Goal: Transaction & Acquisition: Purchase product/service

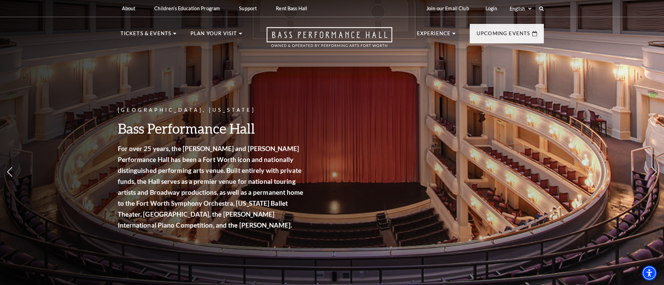
click at [600, 68] on div "Fort Worth, Texas Bass Performance Hall For over 25 years, the Nancy Lee and Pe…" at bounding box center [332, 150] width 664 height 308
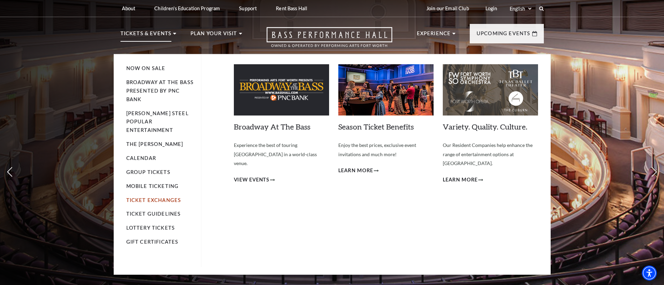
click at [144, 197] on link "Ticket Exchanges" at bounding box center [153, 200] width 55 height 6
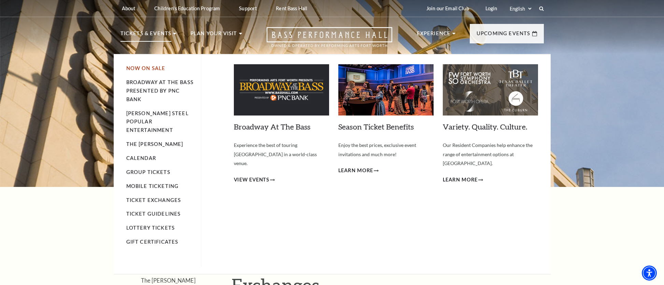
click at [133, 68] on link "Now On Sale" at bounding box center [145, 68] width 39 height 6
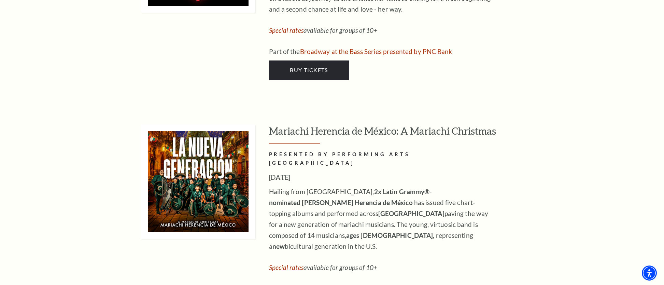
scroll to position [2369, 0]
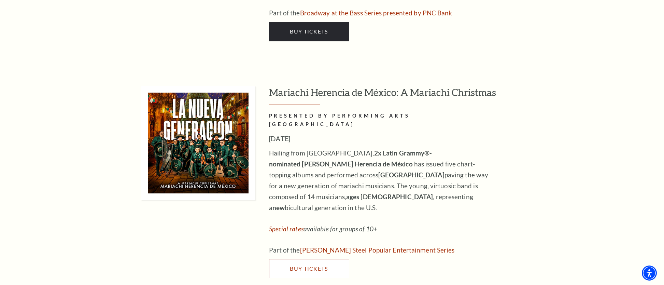
click at [305, 265] on span "Buy Tickets" at bounding box center [309, 268] width 38 height 6
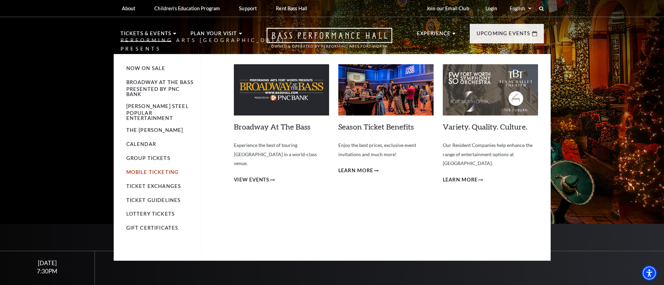
click at [145, 169] on link "Mobile Ticketing" at bounding box center [152, 172] width 53 height 6
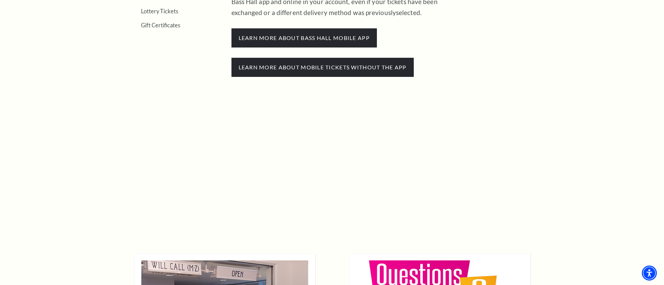
scroll to position [332, 0]
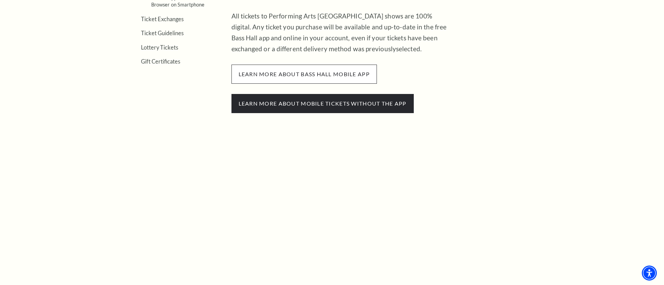
click at [298, 72] on span "learn more about bass hall mobile app" at bounding box center [303, 73] width 145 height 19
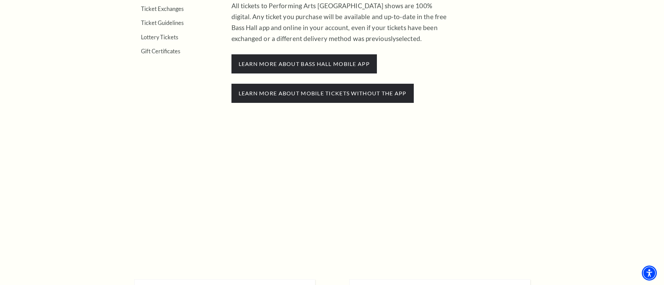
scroll to position [345, 0]
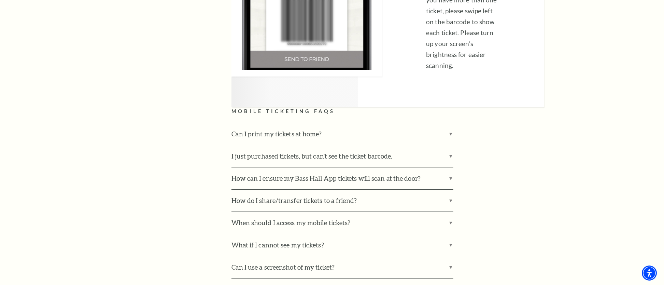
scroll to position [1979, 0]
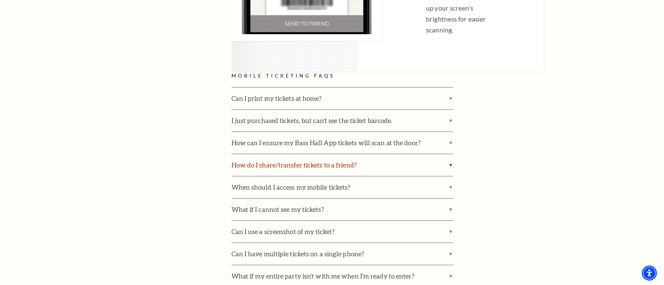
click at [448, 154] on label "How do I share/transfer tickets to a friend?" at bounding box center [342, 165] width 222 height 22
click at [0, 0] on input "How do I share/transfer tickets to a friend?" at bounding box center [0, 0] width 0 height 0
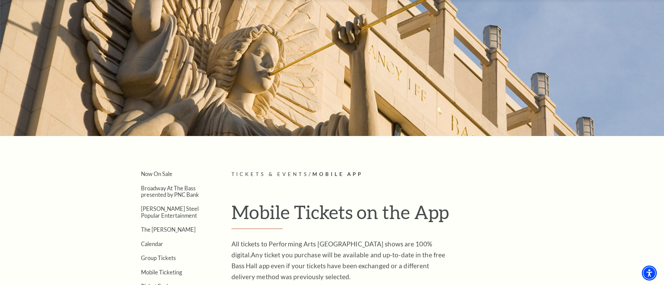
scroll to position [68, 0]
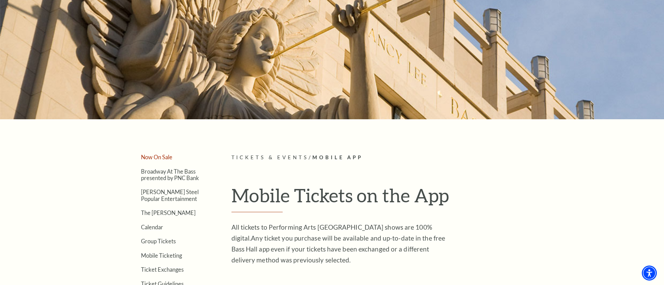
click at [157, 158] on link "Now On Sale" at bounding box center [156, 157] width 31 height 6
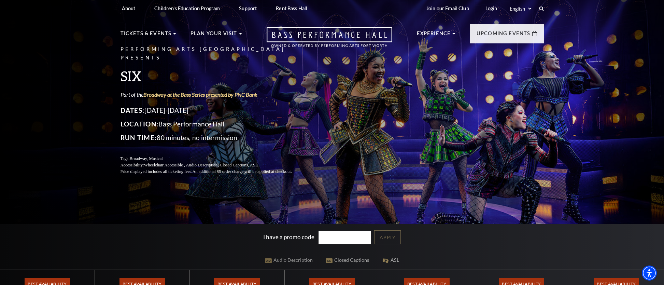
scroll to position [1, 0]
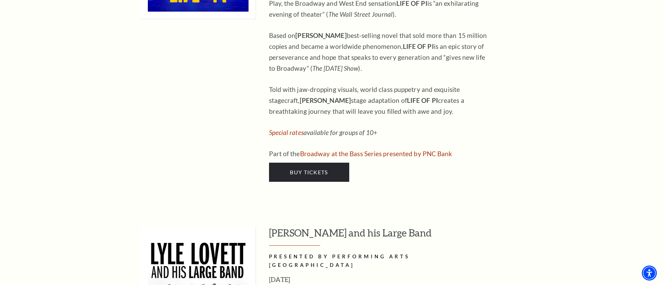
scroll to position [839, 0]
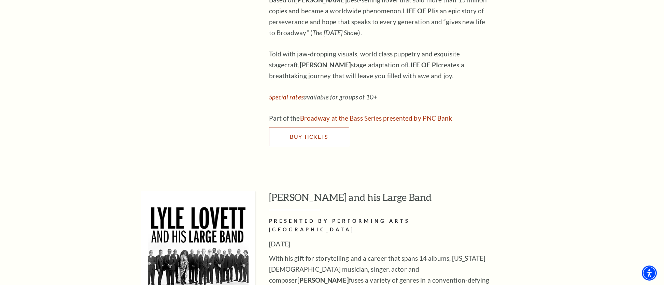
click at [294, 133] on span "Buy Tickets" at bounding box center [309, 136] width 38 height 6
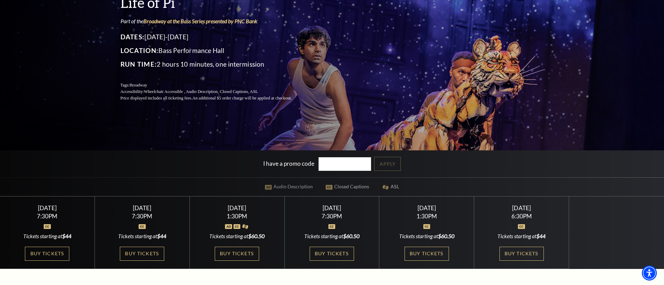
scroll to position [87, 0]
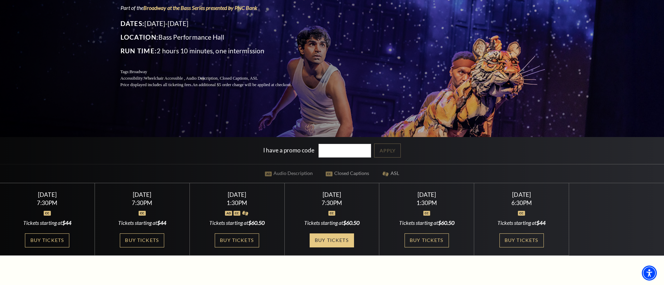
click at [333, 240] on link "Buy Tickets" at bounding box center [332, 240] width 44 height 14
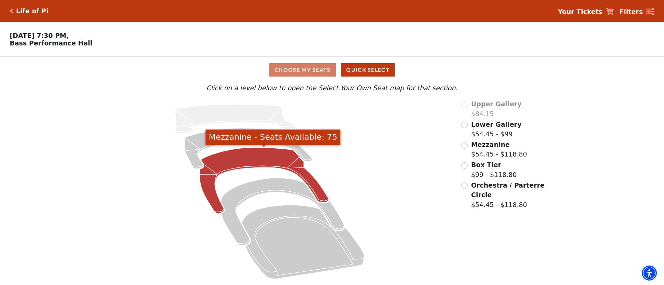
click at [281, 154] on icon "Mezzanine - Seats Available: 75" at bounding box center [264, 180] width 129 height 66
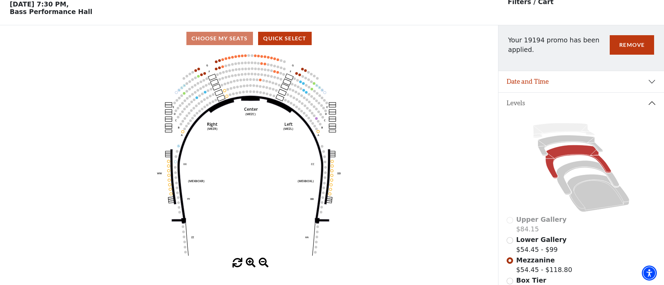
scroll to position [32, 0]
click at [632, 41] on button "Remove" at bounding box center [632, 44] width 44 height 19
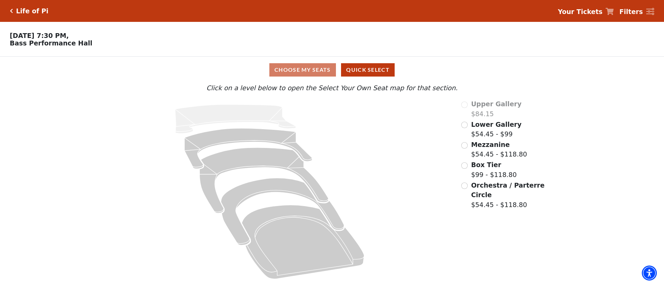
click at [12, 9] on icon "Click here to go back to filters" at bounding box center [11, 11] width 3 height 5
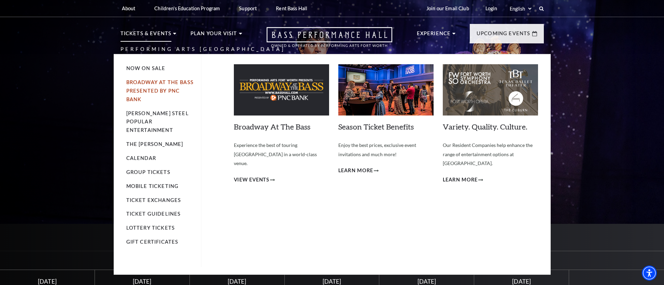
click at [146, 91] on link "Broadway At The Bass presented by PNC Bank" at bounding box center [159, 90] width 67 height 23
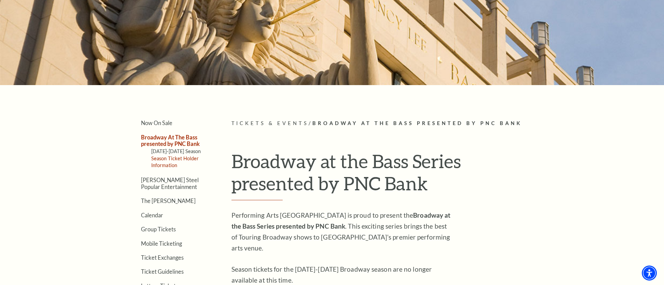
scroll to position [113, 0]
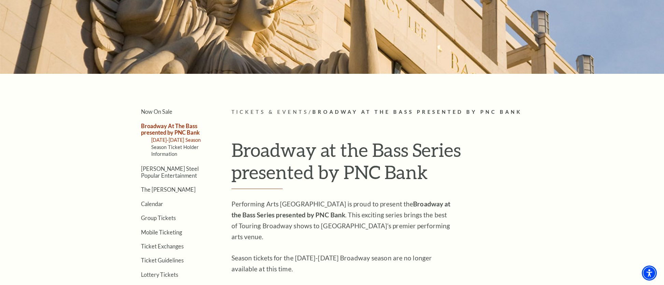
click at [188, 141] on link "2025-2026 Season" at bounding box center [176, 140] width 50 height 6
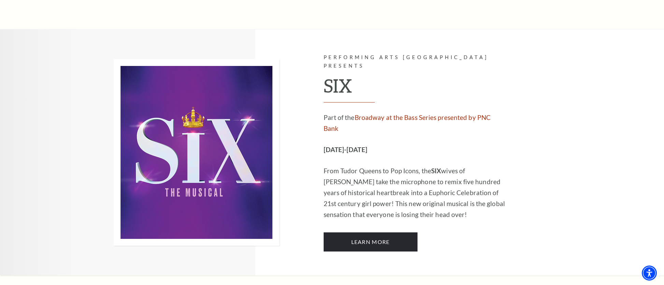
scroll to position [2587, 0]
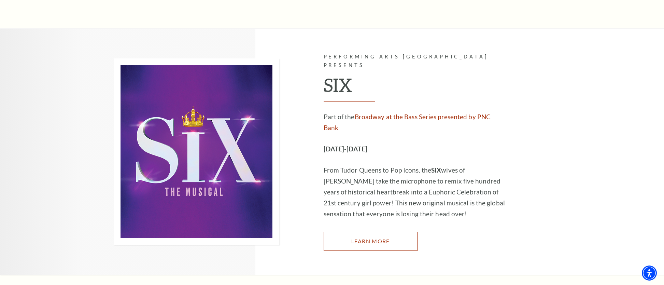
click at [362, 231] on link "Learn More" at bounding box center [371, 240] width 94 height 19
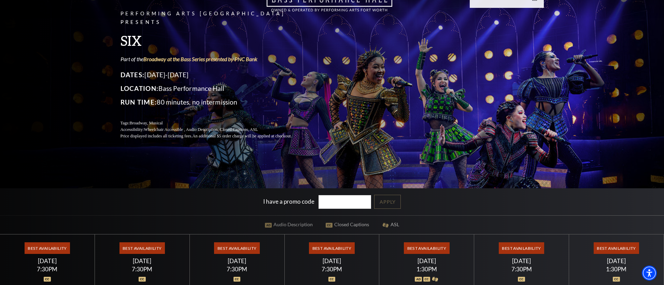
scroll to position [34, 0]
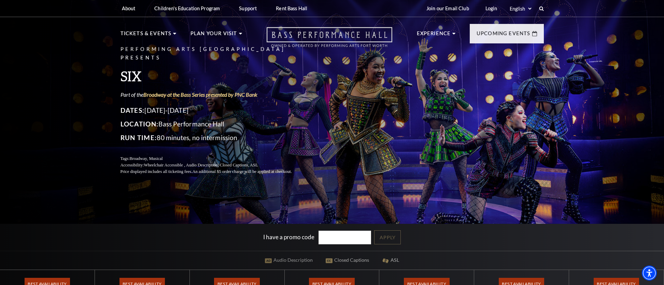
click at [293, 35] on icon "Open this option" at bounding box center [330, 37] width 126 height 20
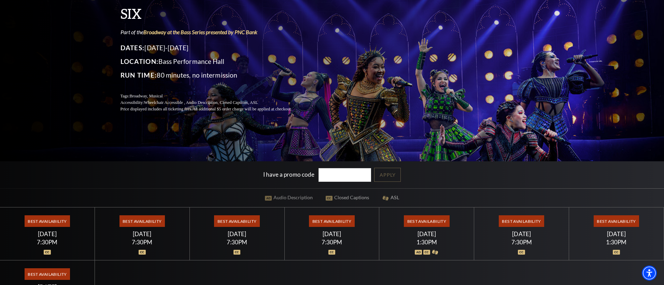
scroll to position [62, 0]
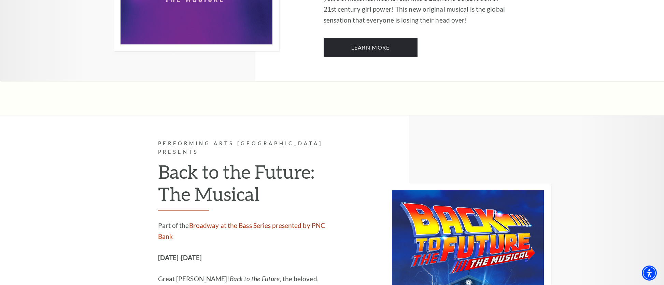
scroll to position [2887, 0]
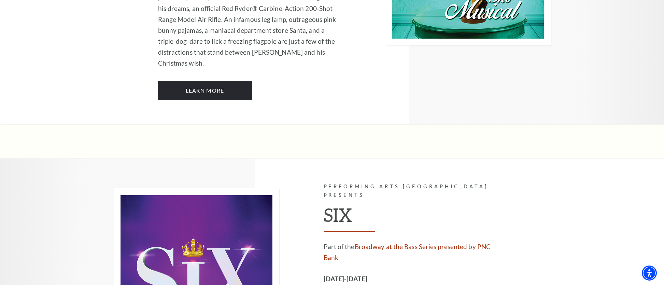
scroll to position [2427, 0]
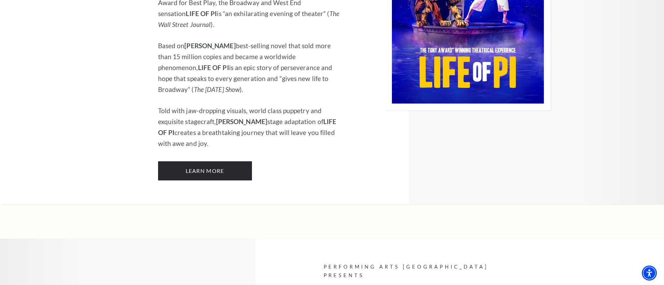
scroll to position [988, 0]
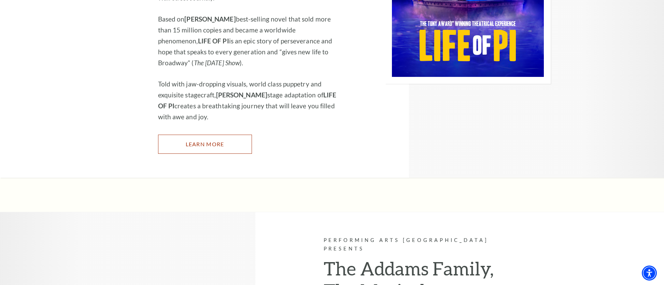
click at [201, 134] on link "Learn More" at bounding box center [205, 143] width 94 height 19
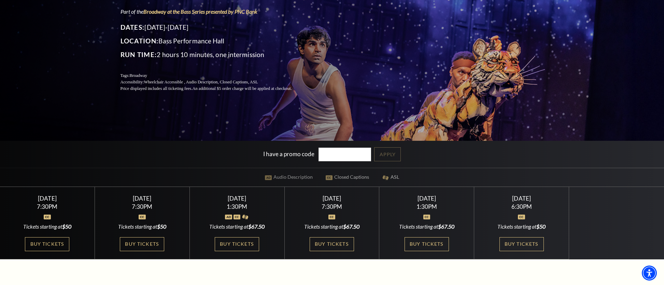
scroll to position [139, 0]
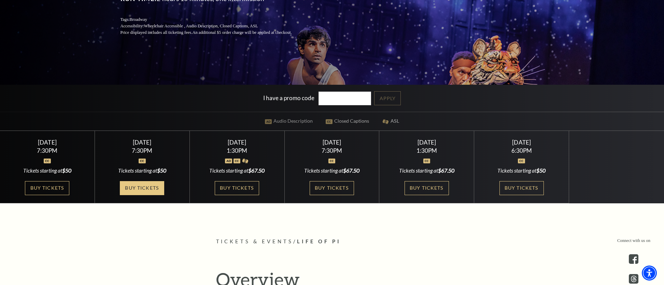
click at [147, 189] on link "Buy Tickets" at bounding box center [142, 188] width 44 height 14
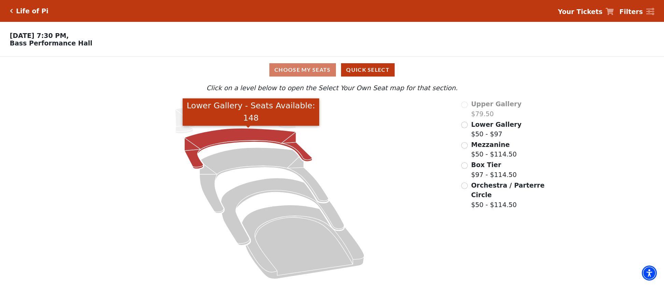
click at [229, 137] on icon "Lower Gallery - Seats Available: 148" at bounding box center [249, 148] width 128 height 41
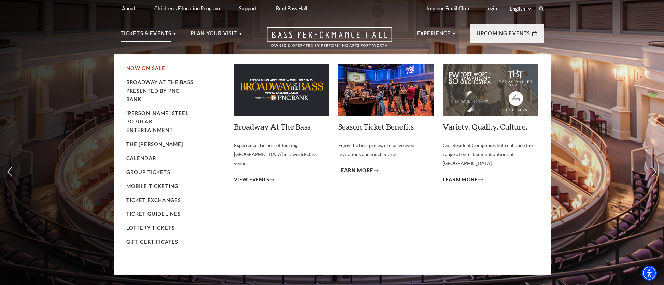
click at [135, 66] on link "Now On Sale" at bounding box center [145, 68] width 39 height 6
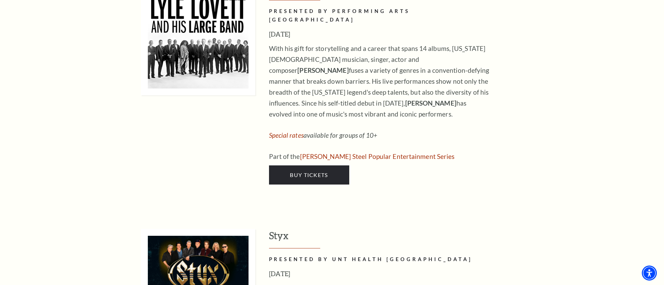
scroll to position [1054, 0]
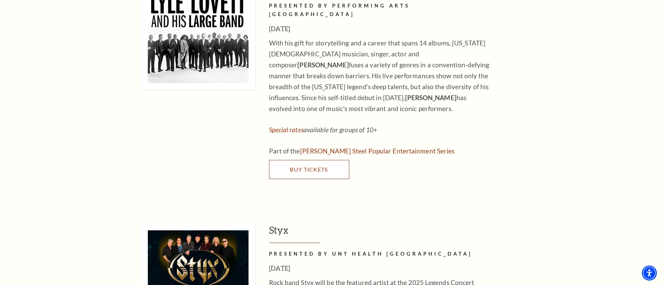
click at [296, 166] on span "Buy Tickets" at bounding box center [309, 169] width 38 height 6
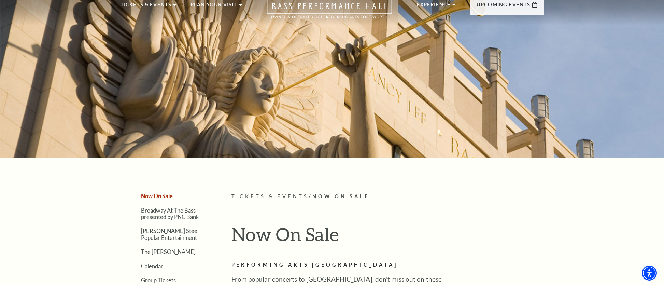
scroll to position [0, 0]
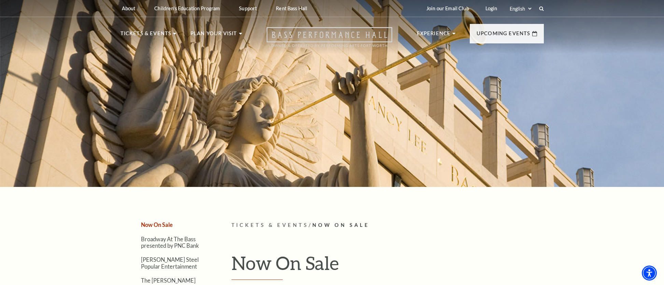
click at [337, 35] on icon "Open this option" at bounding box center [330, 37] width 126 height 20
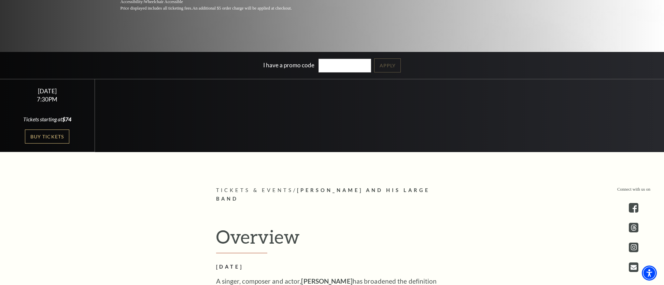
scroll to position [101, 0]
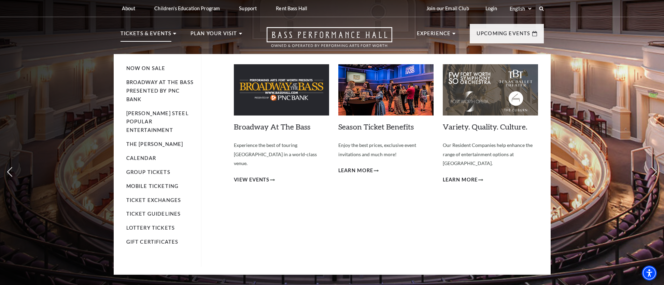
click at [147, 35] on p "Tickets & Events" at bounding box center [145, 35] width 51 height 12
click at [145, 69] on link "Now On Sale" at bounding box center [145, 68] width 39 height 6
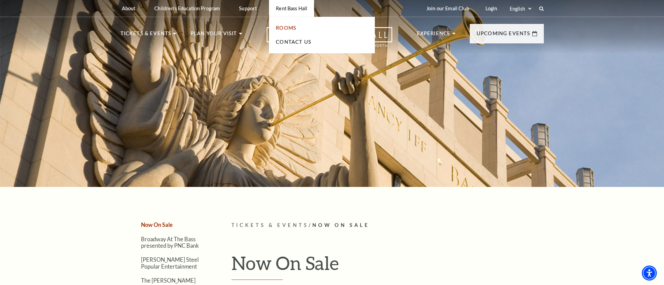
click at [286, 28] on link "Rooms" at bounding box center [286, 28] width 20 height 6
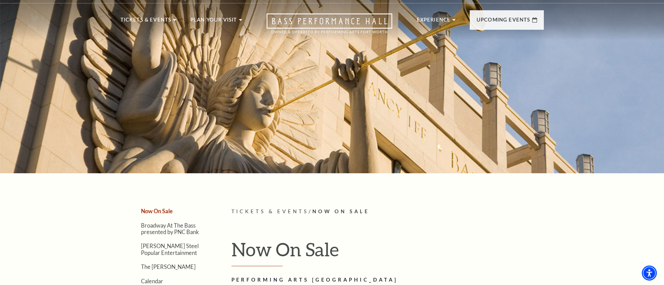
scroll to position [15, 0]
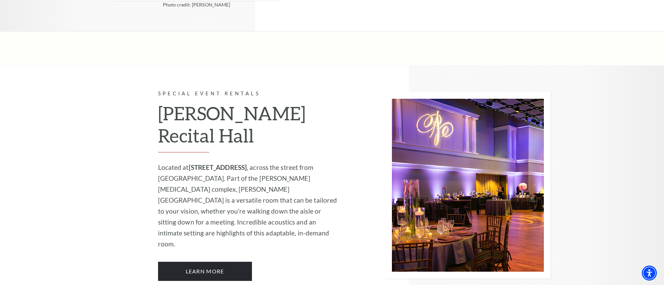
scroll to position [898, 0]
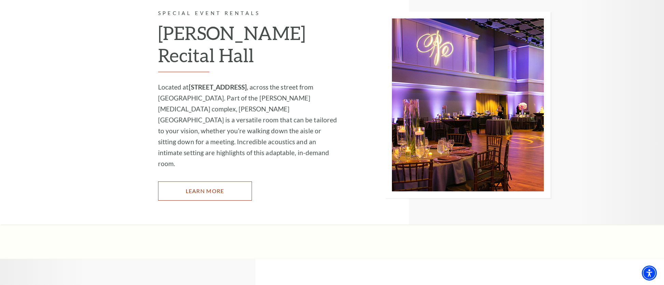
click at [167, 181] on link "Learn More" at bounding box center [205, 190] width 94 height 19
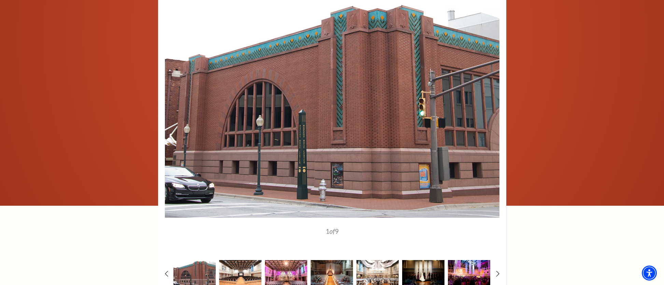
scroll to position [879, 0]
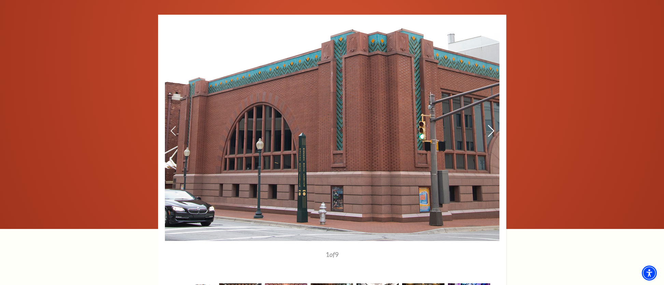
click at [491, 133] on use at bounding box center [491, 131] width 6 height 12
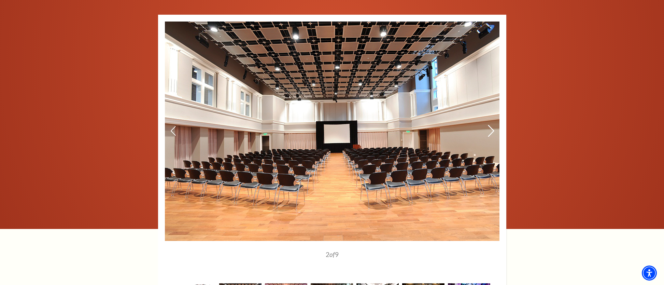
click at [492, 132] on use at bounding box center [491, 131] width 6 height 12
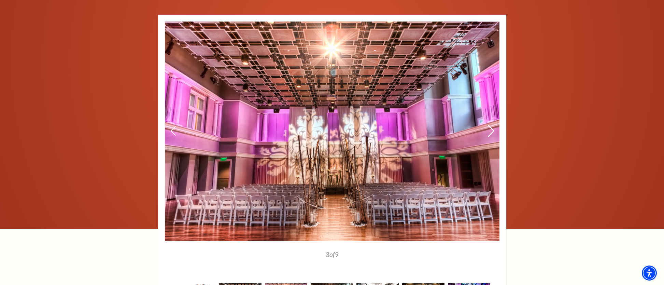
click at [492, 132] on use at bounding box center [491, 131] width 6 height 12
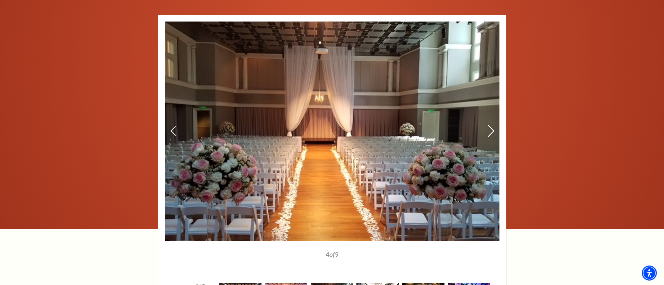
click at [492, 132] on use at bounding box center [491, 131] width 6 height 12
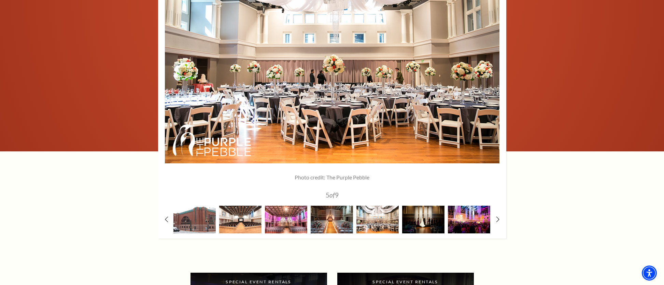
scroll to position [901, 0]
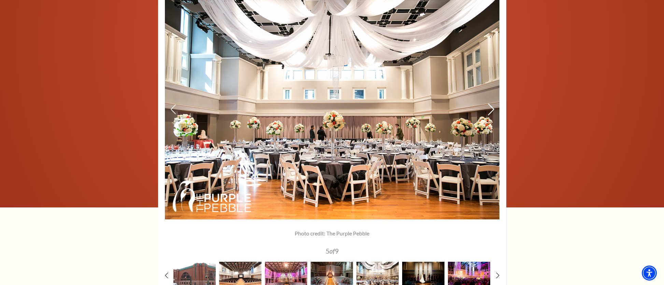
click at [489, 111] on icon at bounding box center [490, 109] width 7 height 12
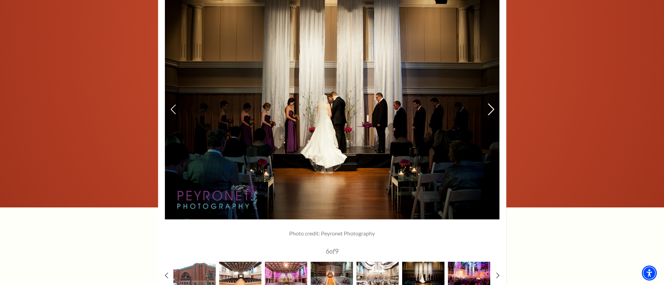
click at [489, 111] on icon at bounding box center [490, 109] width 7 height 12
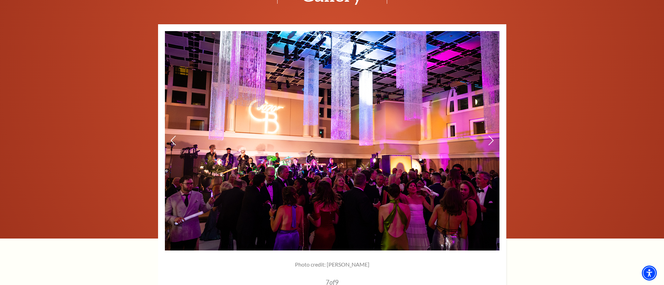
scroll to position [869, 0]
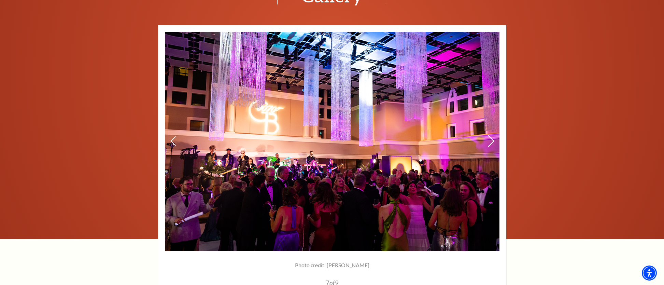
click at [493, 140] on use at bounding box center [491, 141] width 6 height 12
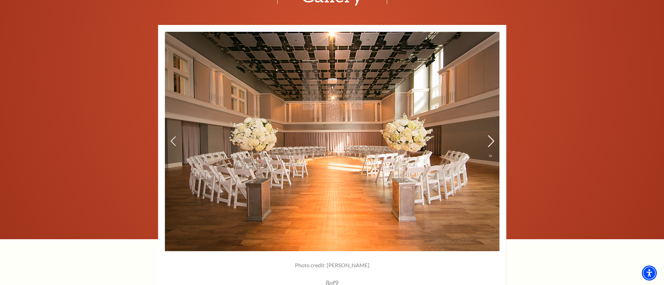
click at [493, 140] on use at bounding box center [491, 141] width 6 height 12
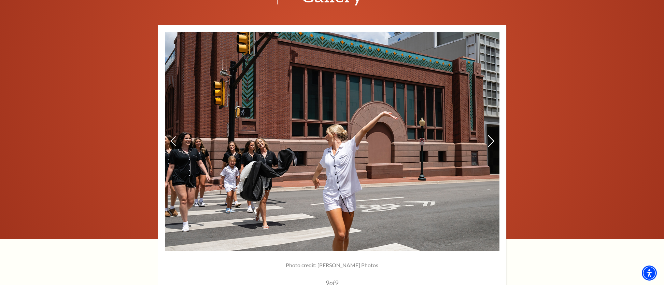
click at [493, 140] on use at bounding box center [491, 141] width 6 height 12
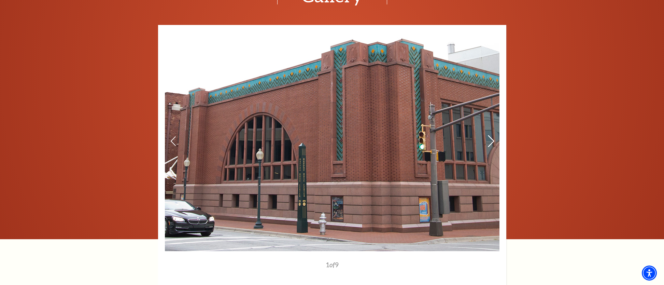
click at [493, 140] on use at bounding box center [491, 141] width 6 height 12
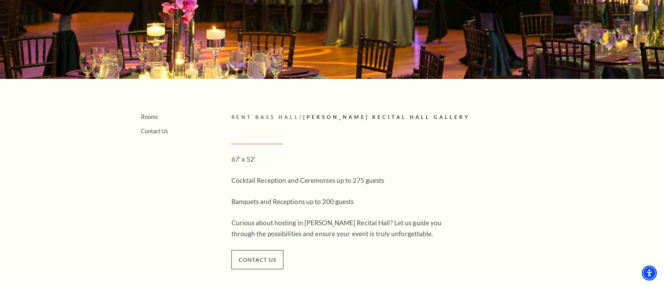
scroll to position [0, 0]
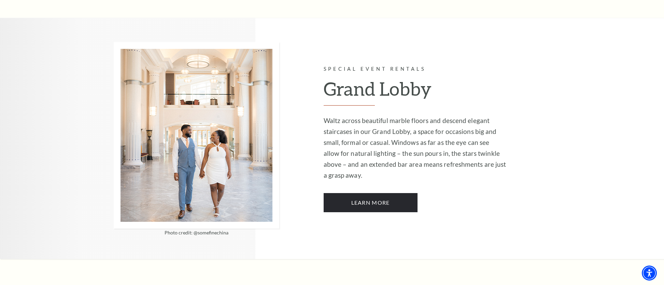
scroll to position [1208, 0]
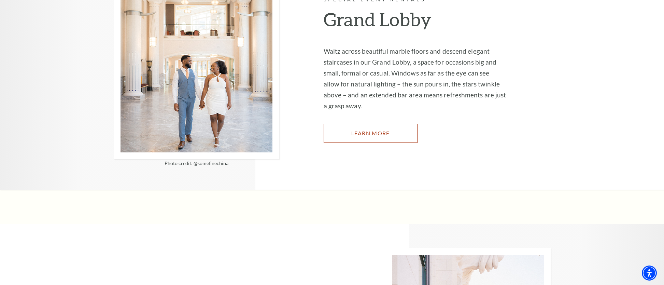
drag, startPoint x: 362, startPoint y: 117, endPoint x: 355, endPoint y: 116, distance: 6.9
click at [362, 124] on link "Learn More" at bounding box center [371, 133] width 94 height 19
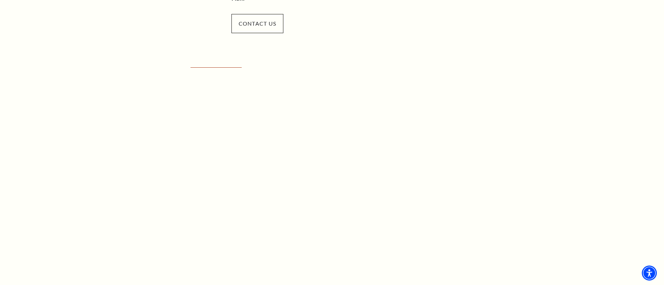
scroll to position [375, 0]
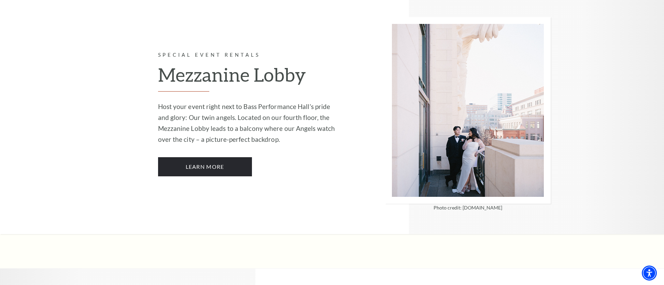
scroll to position [1453, 0]
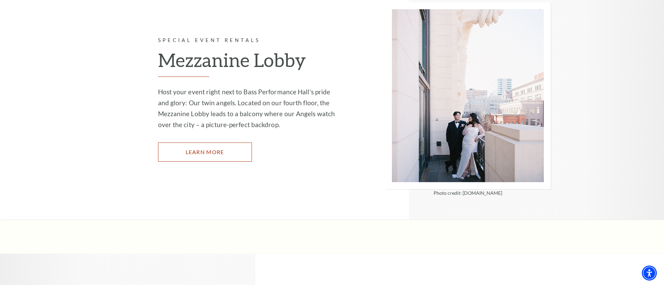
click at [196, 142] on link "Learn More" at bounding box center [205, 151] width 94 height 19
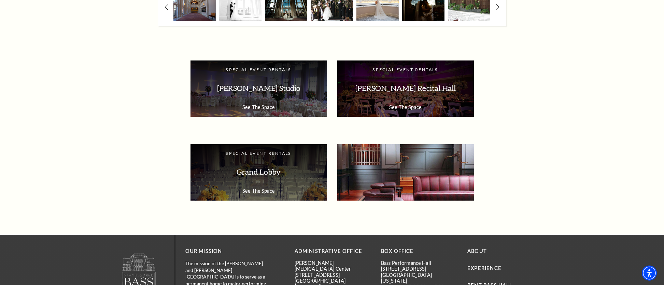
scroll to position [1037, 0]
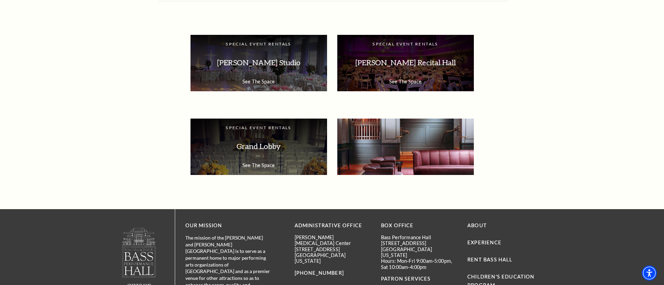
click at [411, 158] on div "Special Event Rentals Green and Richardson Rooms See The Spaces" at bounding box center [405, 146] width 137 height 56
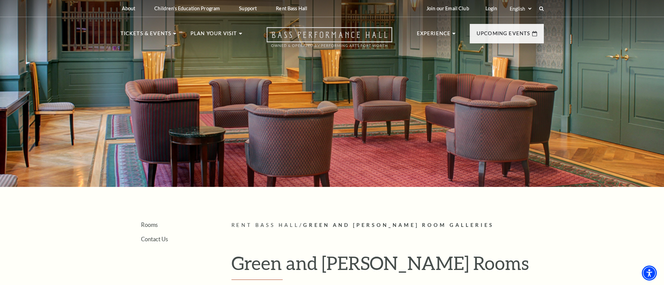
click at [282, 38] on icon "Open this option" at bounding box center [330, 37] width 126 height 20
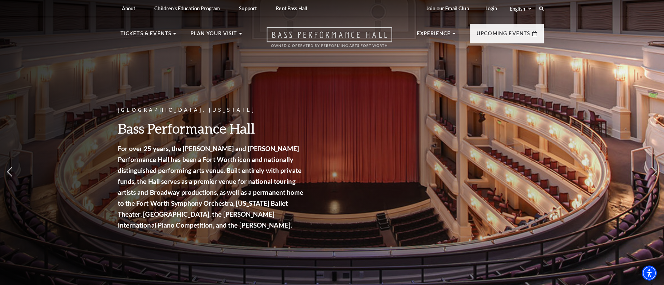
drag, startPoint x: 311, startPoint y: 32, endPoint x: 303, endPoint y: 32, distance: 7.9
click at [311, 33] on use "Open this option" at bounding box center [330, 37] width 126 height 20
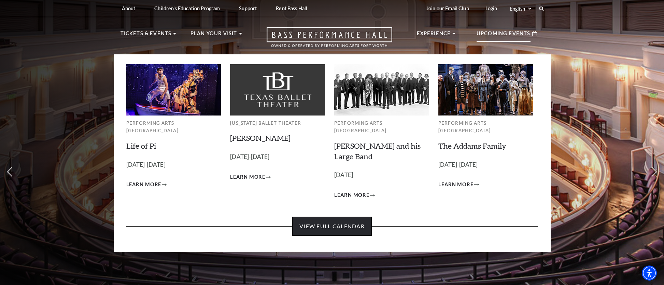
click at [350, 216] on link "View Full Calendar" at bounding box center [332, 225] width 80 height 19
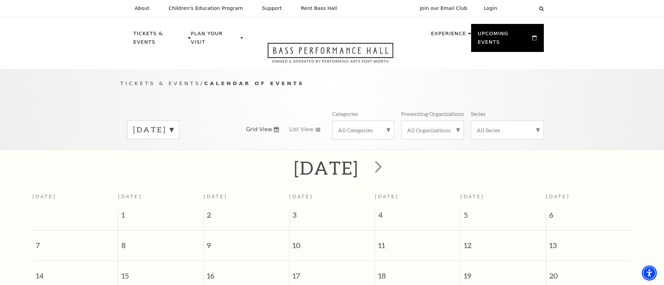
click at [179, 120] on div "[DATE]" at bounding box center [153, 129] width 52 height 19
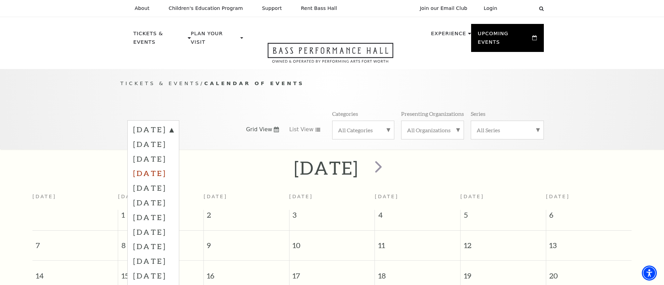
click at [173, 166] on label "[DATE]" at bounding box center [153, 173] width 40 height 15
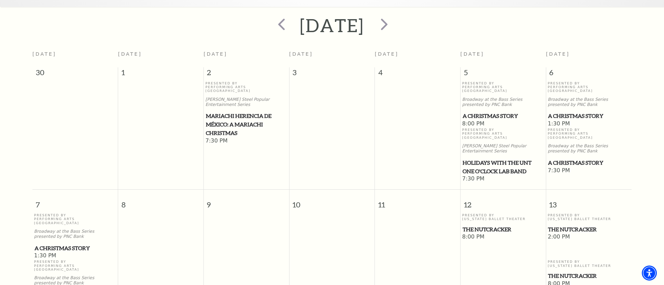
scroll to position [142, 0]
click at [272, 15] on span "prev" at bounding box center [281, 24] width 19 height 19
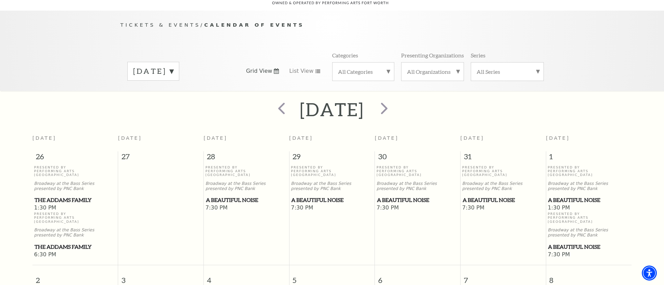
scroll to position [0, 0]
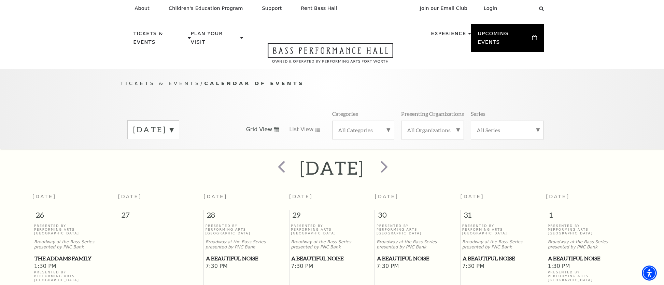
click at [402, 168] on div at bounding box center [383, 168] width 38 height 24
click at [394, 158] on span "next" at bounding box center [383, 166] width 19 height 19
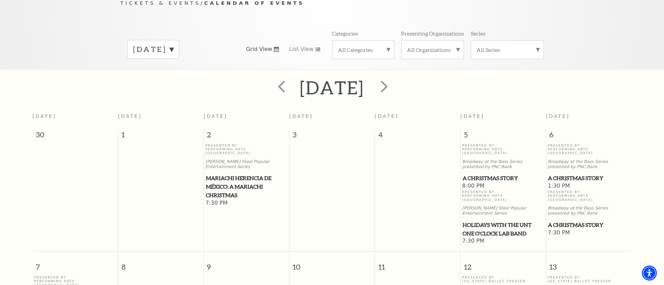
scroll to position [98, 0]
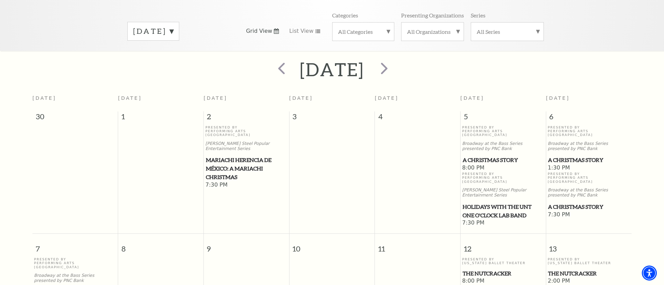
click at [622, 91] on th "[DATE]" at bounding box center [589, 101] width 86 height 20
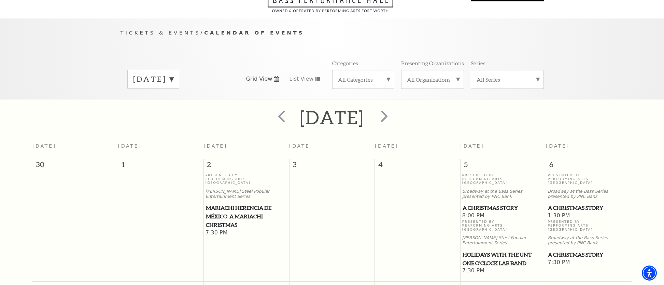
scroll to position [0, 0]
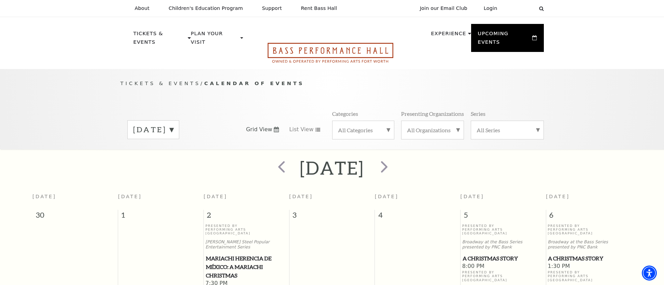
click at [320, 43] on icon "Open this option" at bounding box center [331, 53] width 126 height 20
